Goal: Information Seeking & Learning: Understand process/instructions

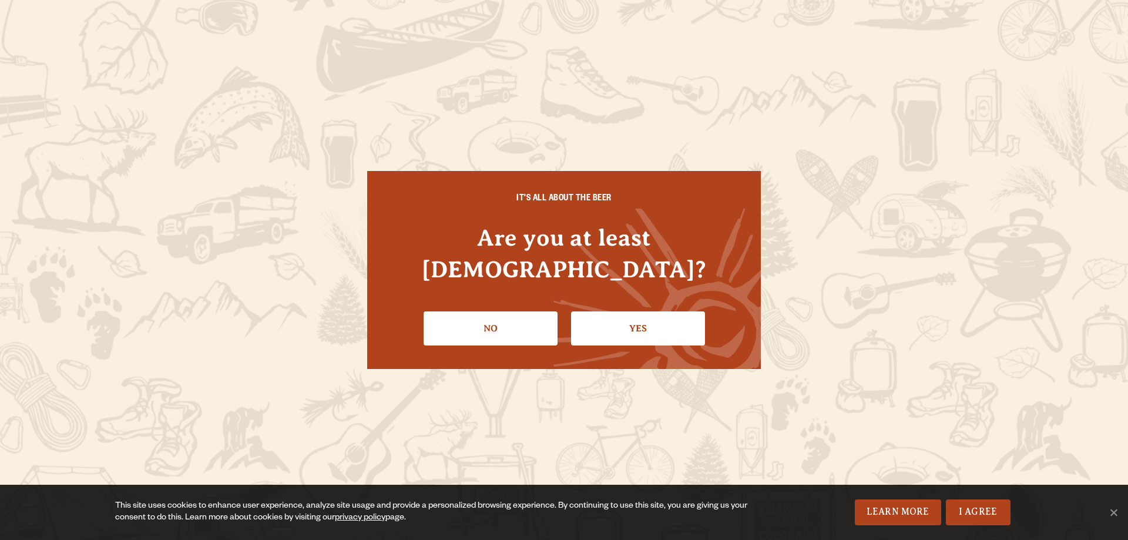
click at [656, 311] on link "Yes" at bounding box center [638, 328] width 134 height 34
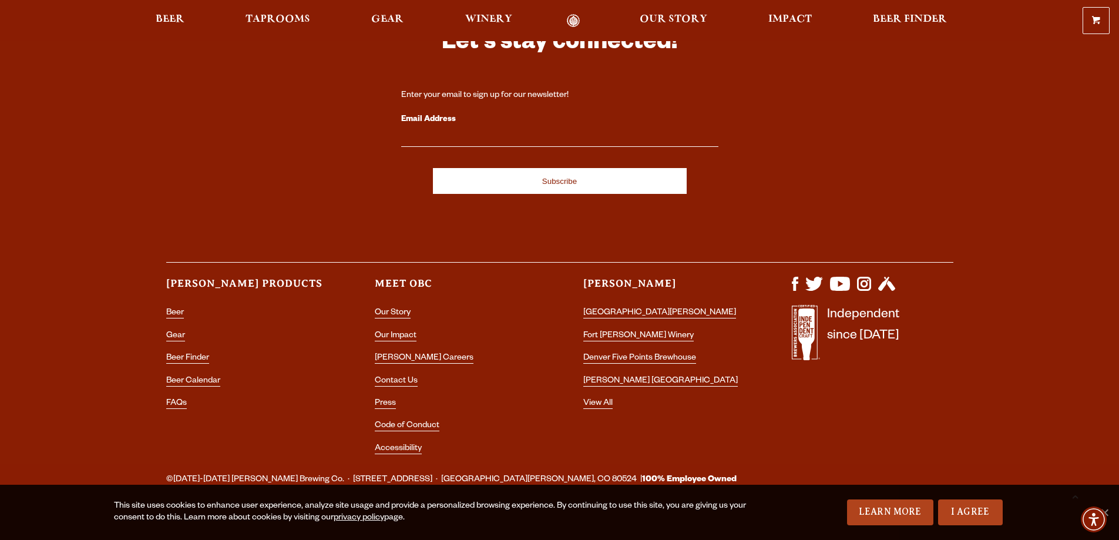
scroll to position [1283, 0]
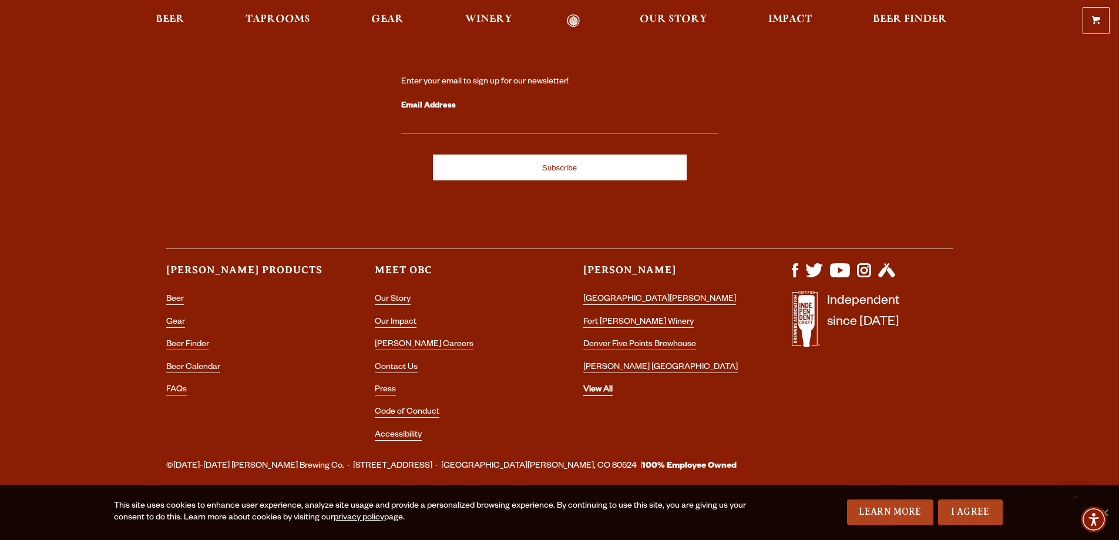
click at [605, 393] on link "View All" at bounding box center [598, 390] width 29 height 11
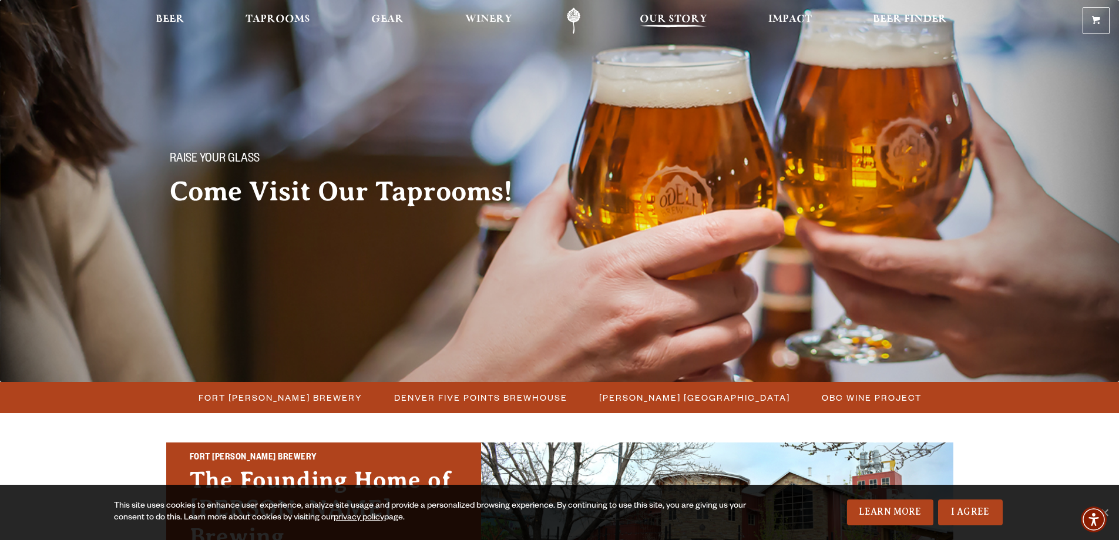
click at [665, 16] on span "Our Story" at bounding box center [674, 19] width 68 height 9
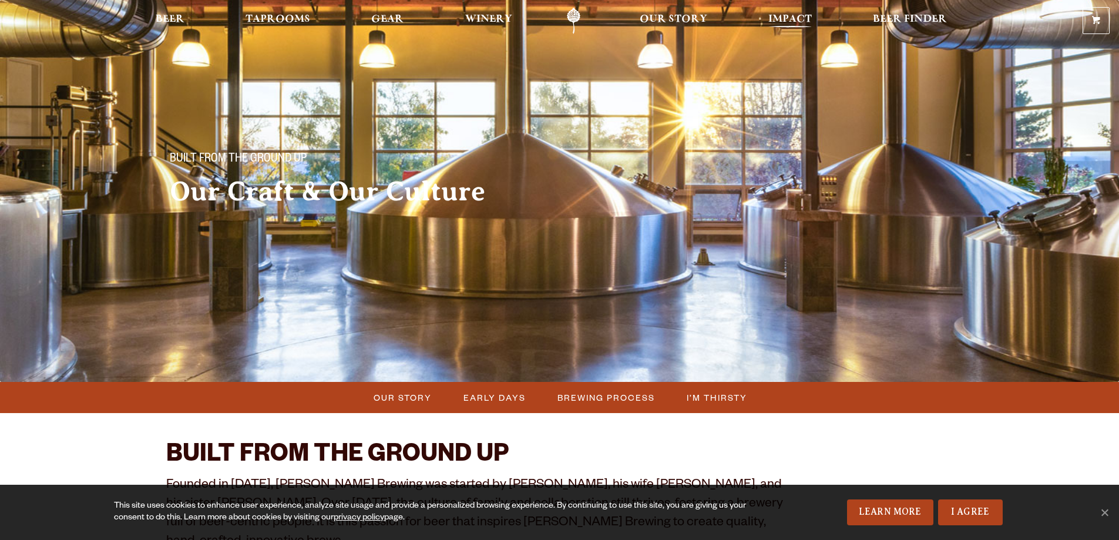
click at [766, 19] on link "Impact" at bounding box center [790, 21] width 59 height 26
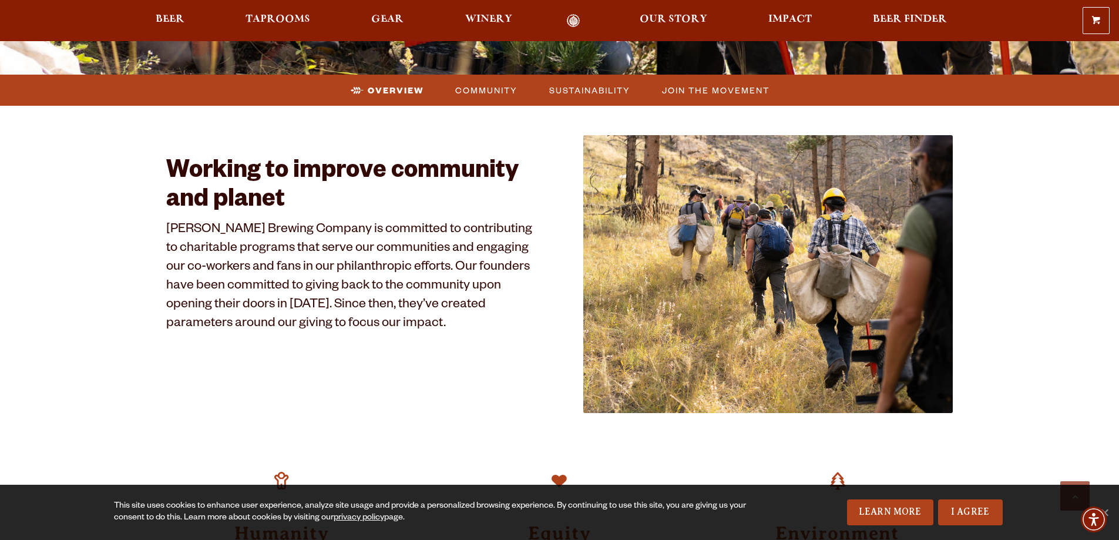
scroll to position [470, 0]
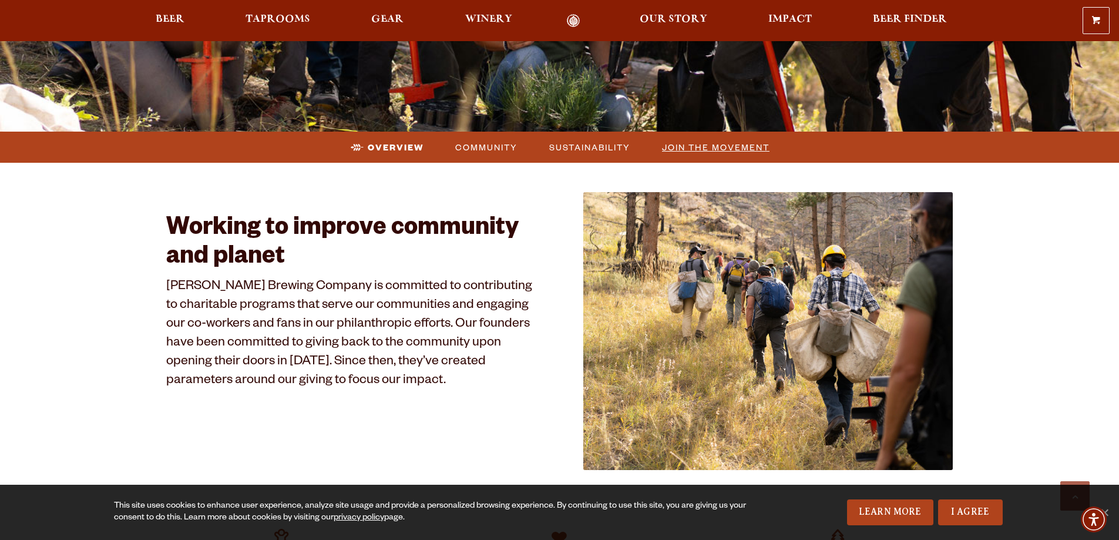
click at [700, 146] on span "Join the Movement" at bounding box center [716, 147] width 108 height 17
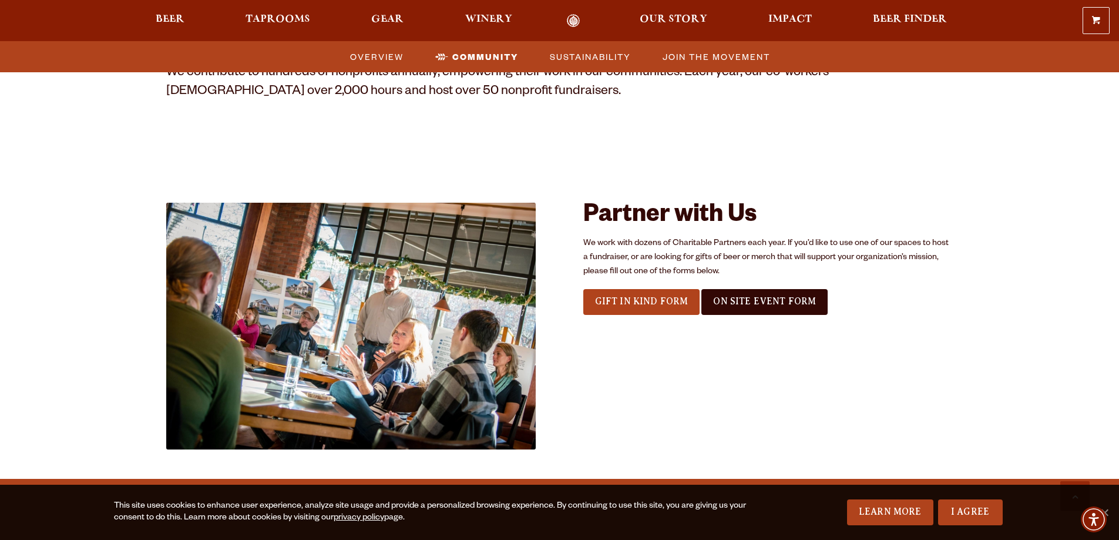
scroll to position [1250, 0]
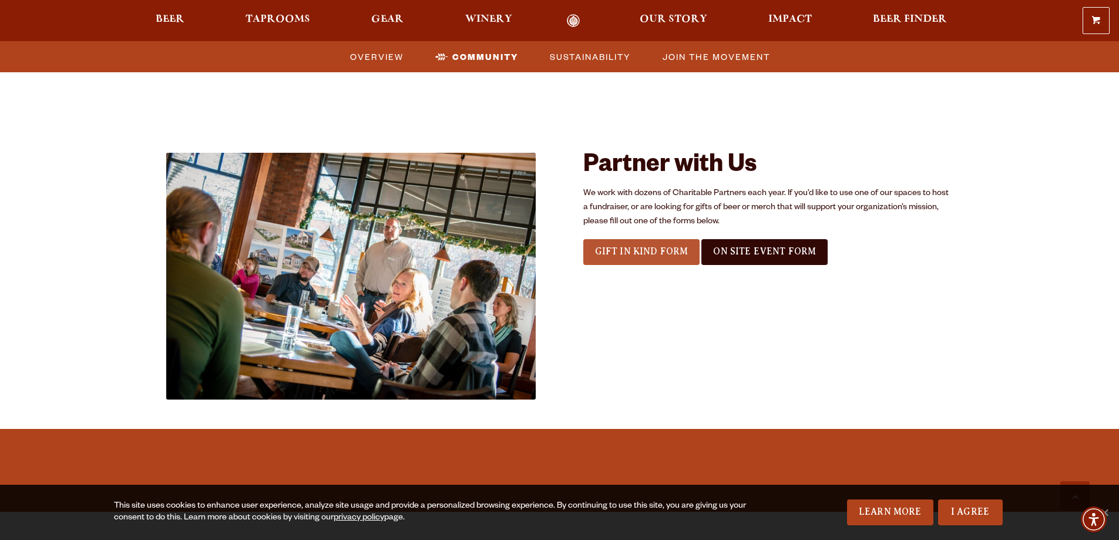
click at [682, 255] on span "Gift In Kind Form" at bounding box center [641, 251] width 93 height 11
